Goal: Task Accomplishment & Management: Manage account settings

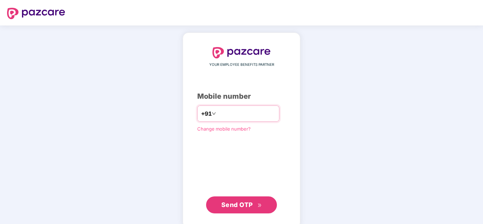
click at [237, 116] on input "number" at bounding box center [246, 113] width 58 height 11
type input "**********"
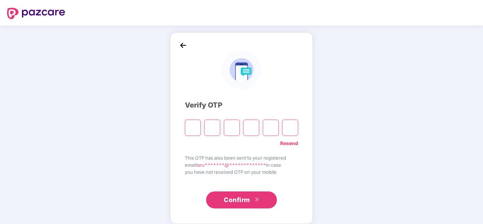
type input "*"
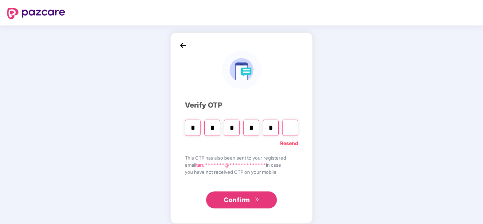
type input "*"
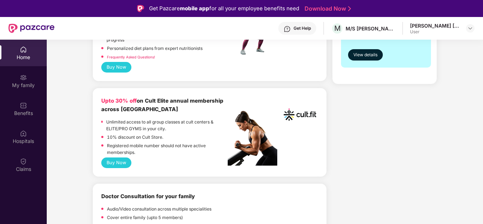
scroll to position [318, 0]
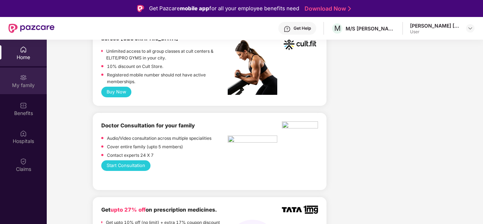
click at [25, 87] on div "My family" at bounding box center [23, 85] width 47 height 7
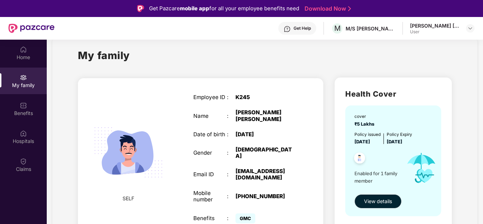
scroll to position [18, 0]
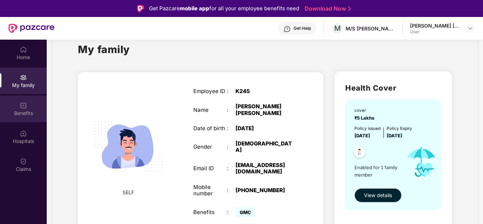
click at [24, 104] on img at bounding box center [23, 105] width 7 height 7
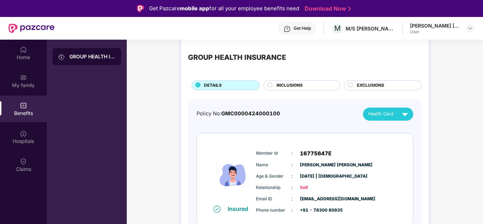
scroll to position [16, 0]
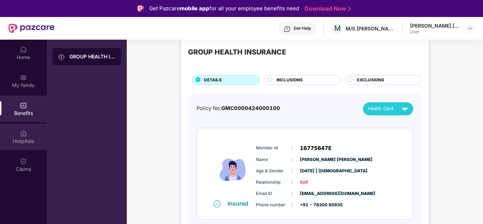
click at [22, 135] on img at bounding box center [23, 133] width 7 height 7
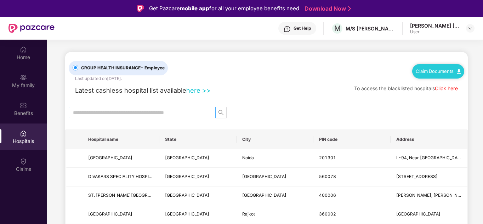
scroll to position [71, 0]
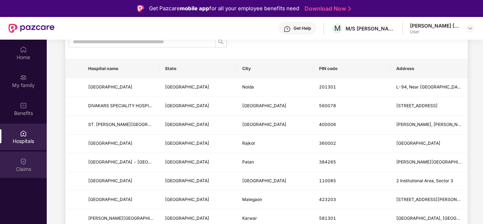
click at [27, 168] on div "Claims" at bounding box center [23, 169] width 47 height 7
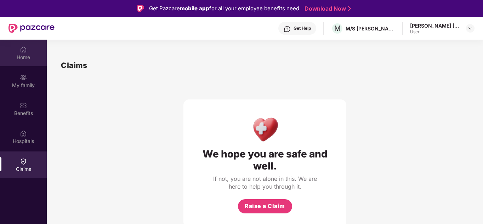
click at [22, 58] on div "Home" at bounding box center [23, 57] width 47 height 7
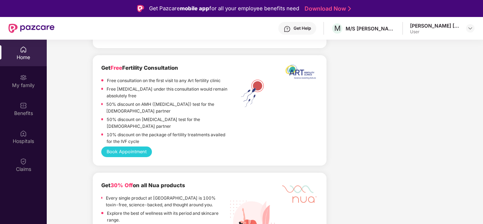
scroll to position [637, 0]
click at [472, 28] on img at bounding box center [470, 28] width 6 height 6
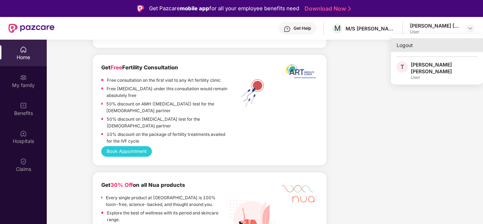
click at [407, 46] on div "Logout" at bounding box center [437, 45] width 92 height 14
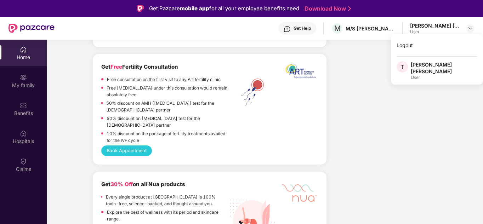
scroll to position [636, 0]
